Goal: Navigation & Orientation: Find specific page/section

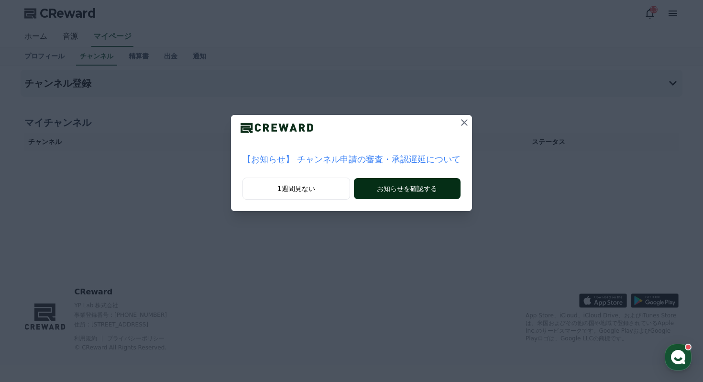
click at [411, 191] on button "お知らせを確認する" at bounding box center [407, 188] width 107 height 21
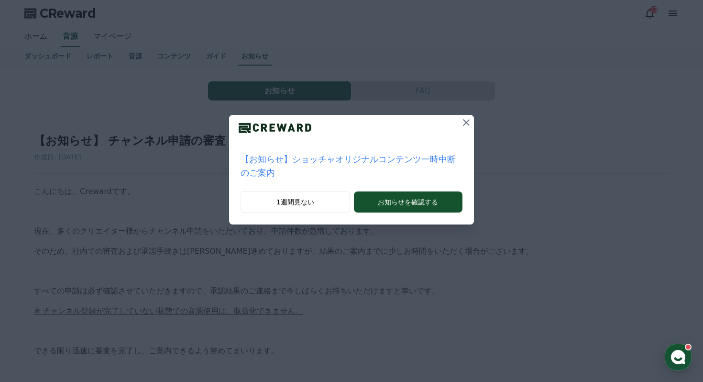
click at [465, 127] on icon at bounding box center [466, 122] width 11 height 11
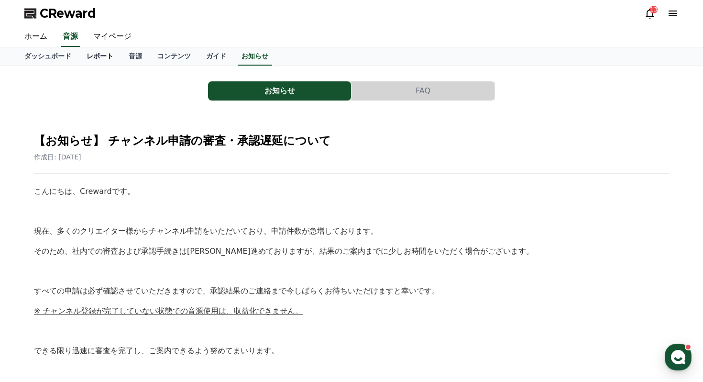
click at [101, 48] on link "レポート" at bounding box center [100, 56] width 42 height 18
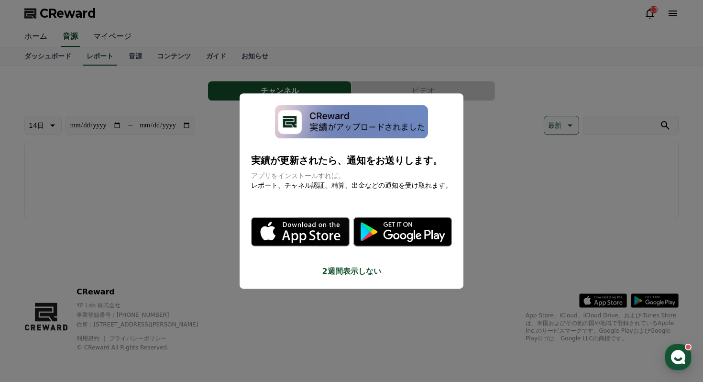
click at [349, 269] on button "2週間表示しない" at bounding box center [351, 271] width 201 height 11
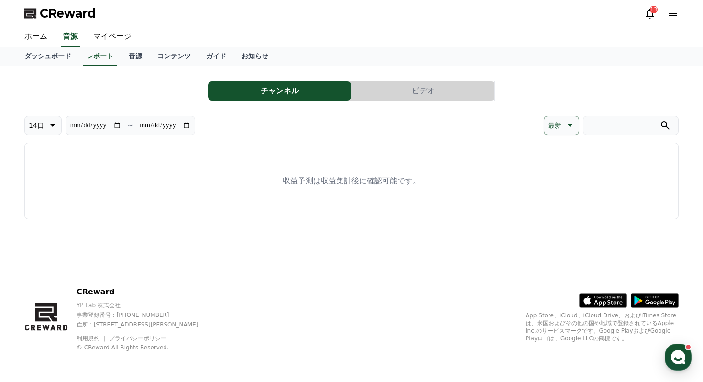
click at [400, 96] on button "ビデオ" at bounding box center [423, 90] width 143 height 19
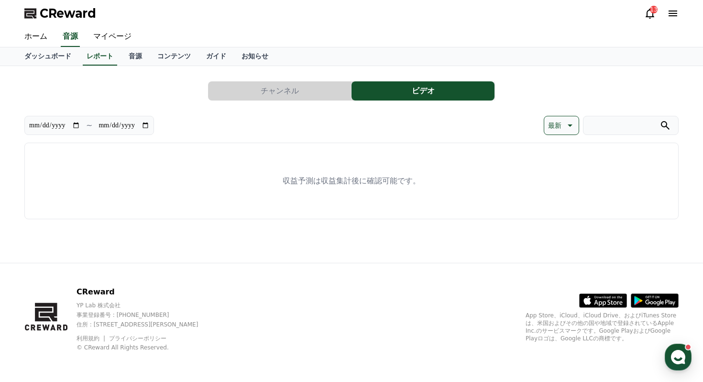
click at [318, 96] on button "チャンネル" at bounding box center [279, 90] width 143 height 19
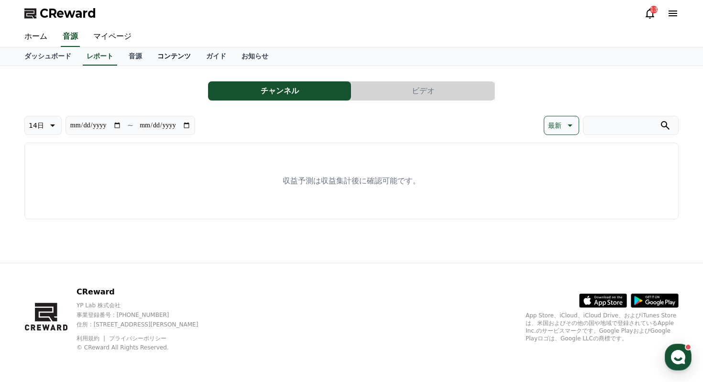
click at [176, 56] on link "コンテンツ" at bounding box center [174, 56] width 49 height 18
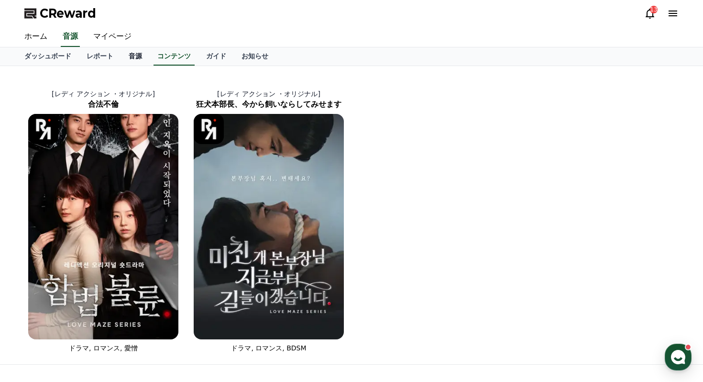
click at [135, 56] on link "音源" at bounding box center [135, 56] width 29 height 18
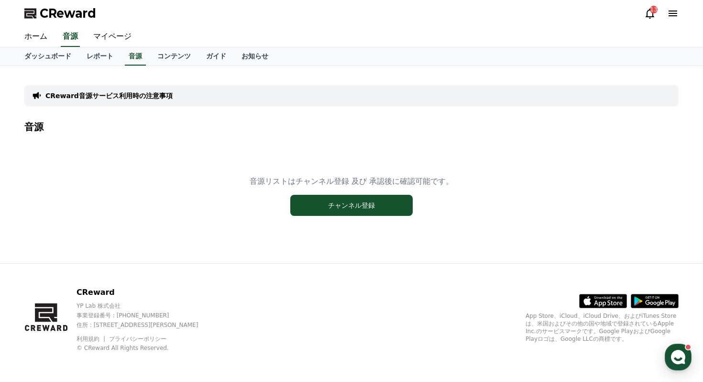
click at [656, 14] on div "13" at bounding box center [661, 13] width 34 height 11
click at [645, 12] on icon at bounding box center [649, 13] width 11 height 11
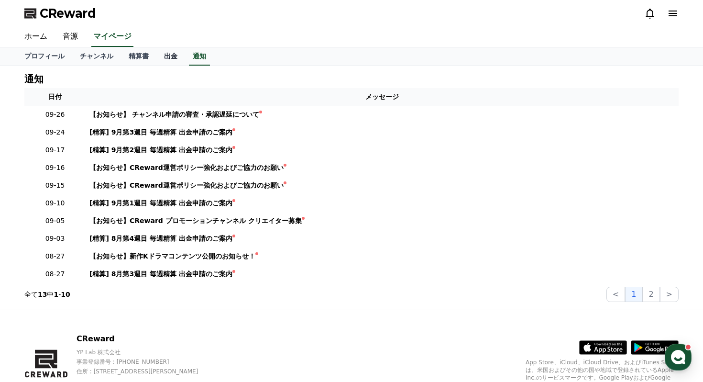
click at [170, 56] on link "出金" at bounding box center [170, 56] width 29 height 18
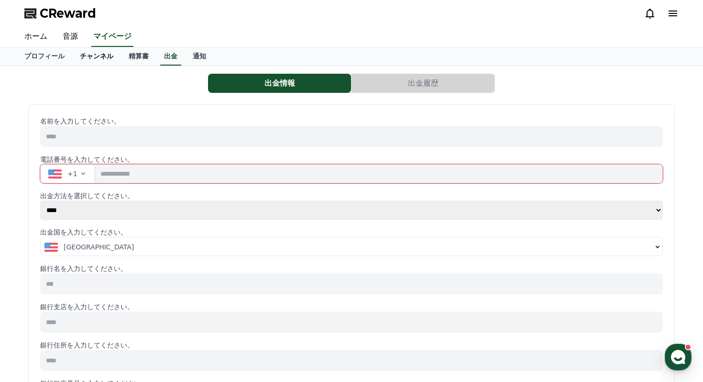
click at [98, 57] on link "チャンネル" at bounding box center [96, 56] width 49 height 18
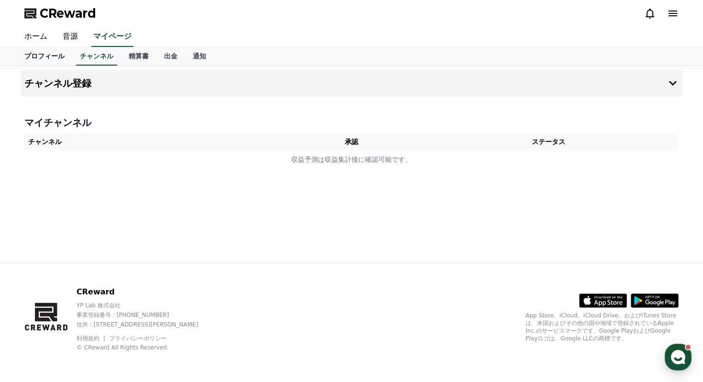
click at [54, 58] on link "プロフィール" at bounding box center [45, 56] width 56 height 18
